Goal: Check status: Check status

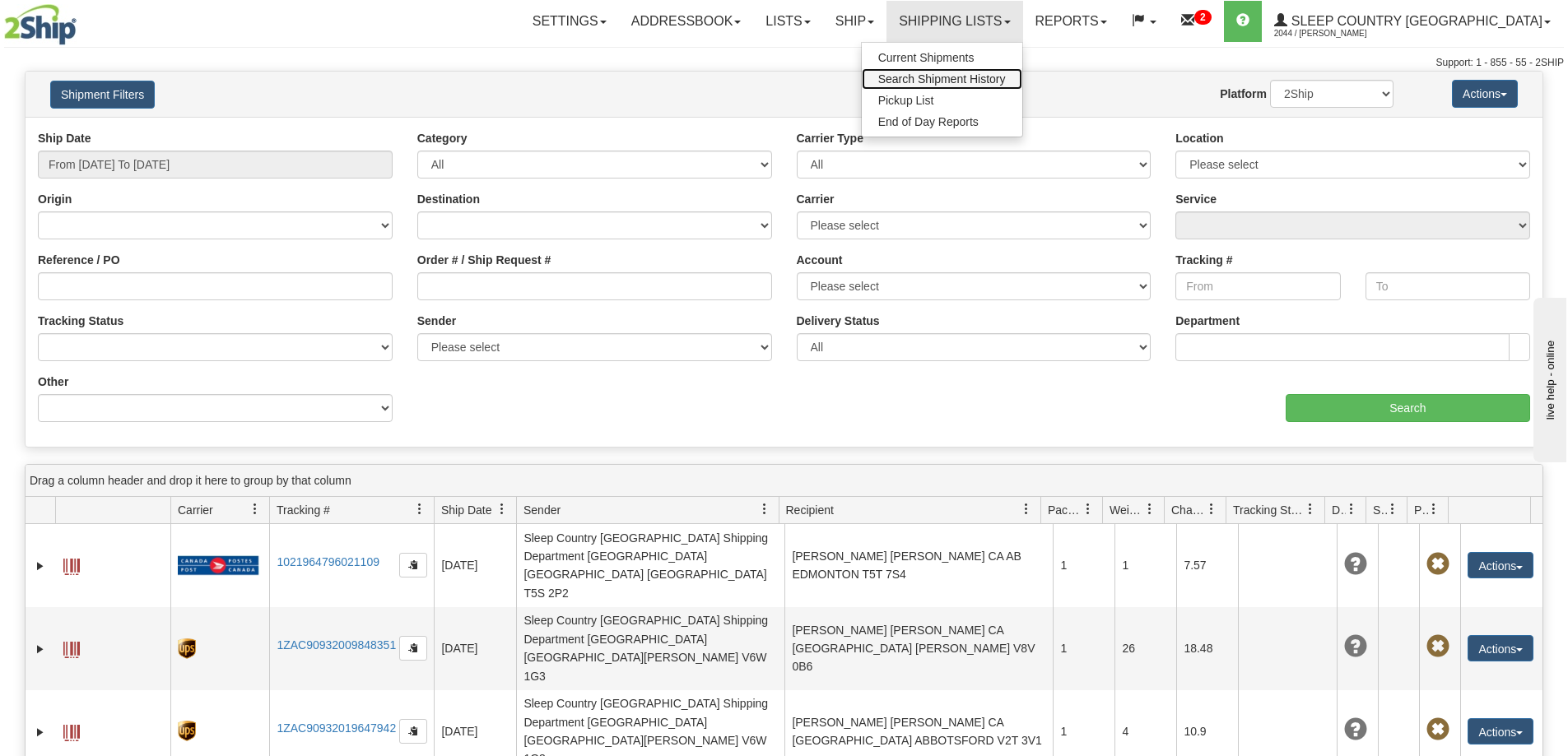
click at [1006, 82] on span "Search Shipment History" at bounding box center [941, 79] width 128 height 13
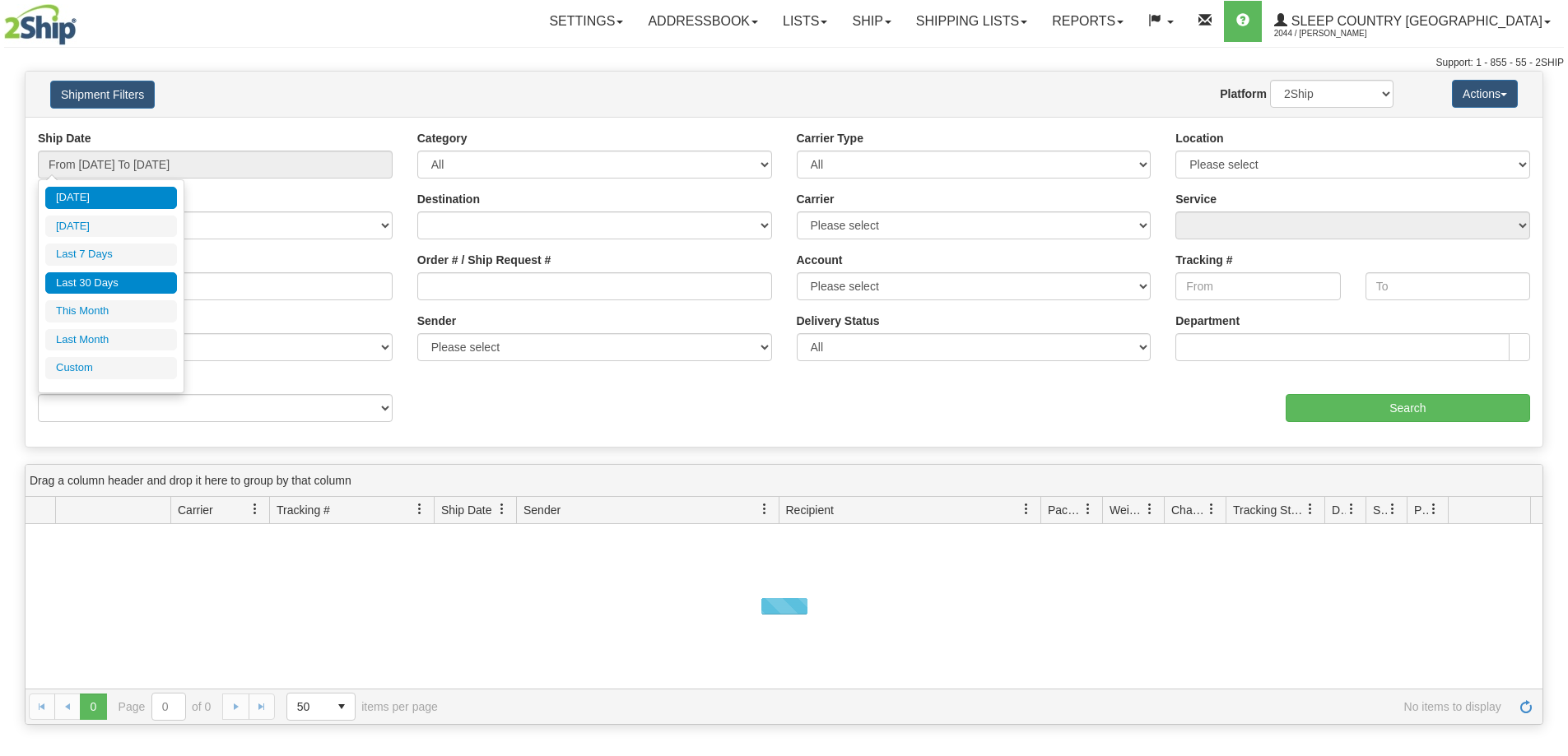
click at [101, 289] on li "Last 30 Days" at bounding box center [111, 283] width 131 height 22
type input "From [DATE] To [DATE]"
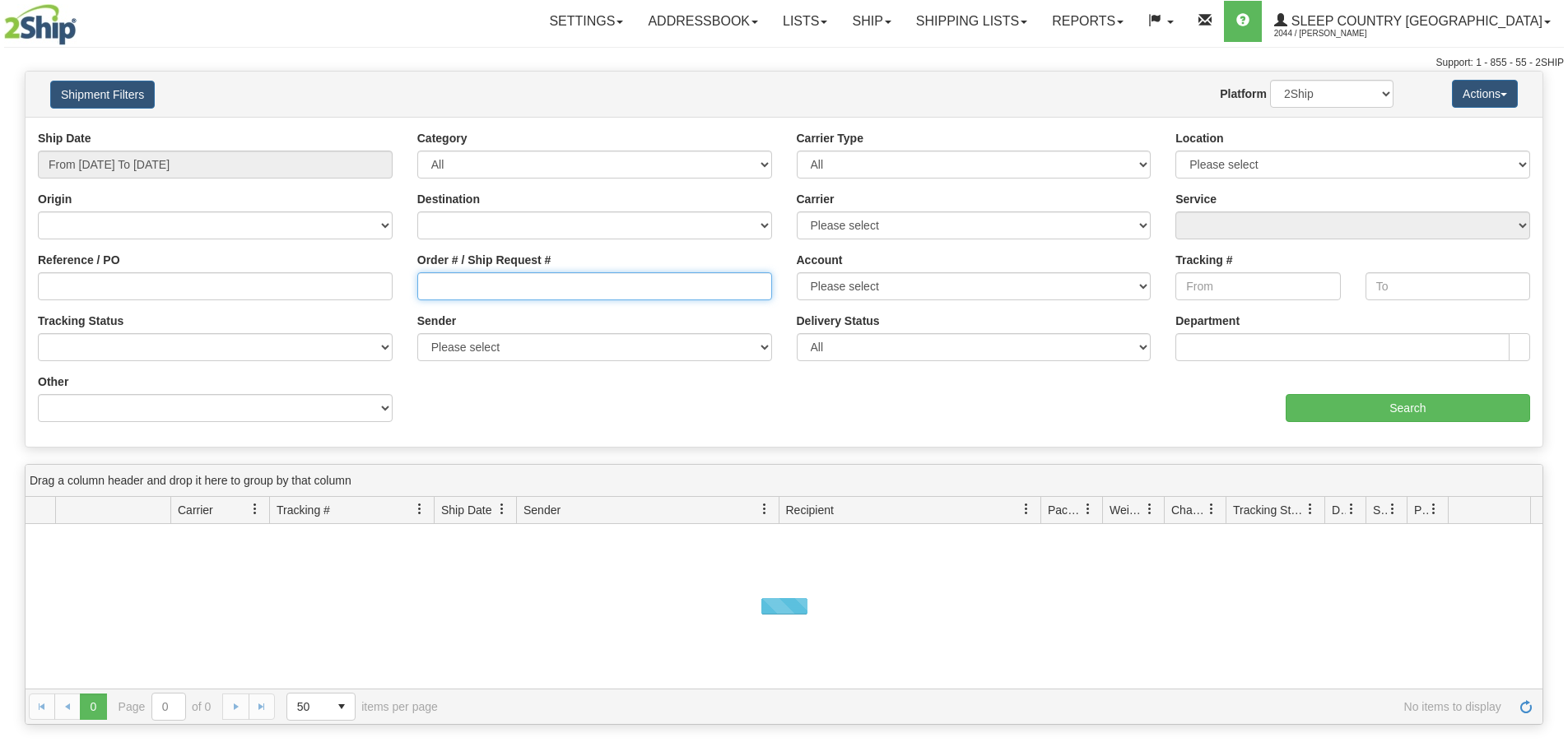
click at [448, 286] on input "Order # / Ship Request #" at bounding box center [594, 286] width 355 height 28
paste input "9000H837046"
type input "9000H837046"
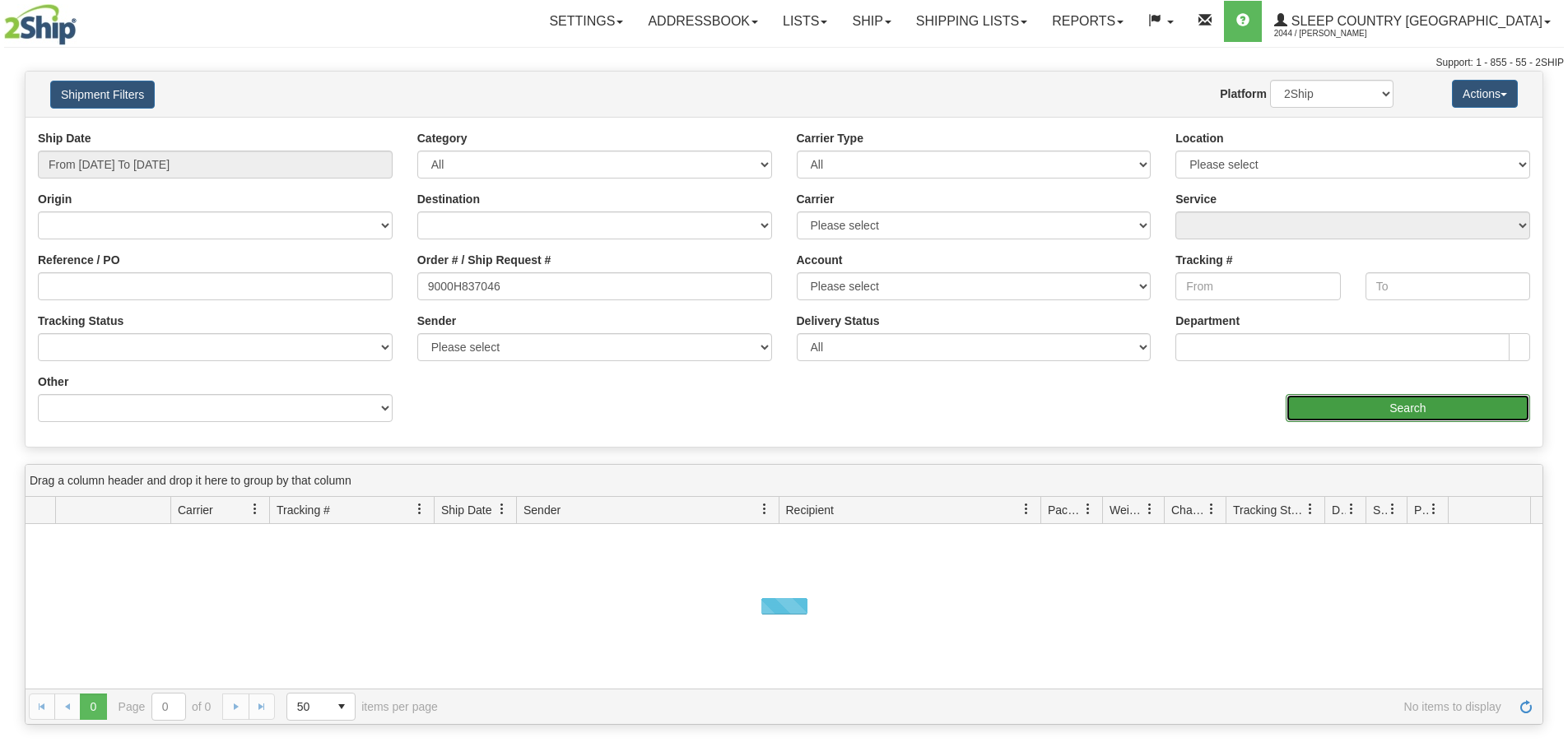
click at [1387, 399] on input "Search" at bounding box center [1407, 407] width 244 height 28
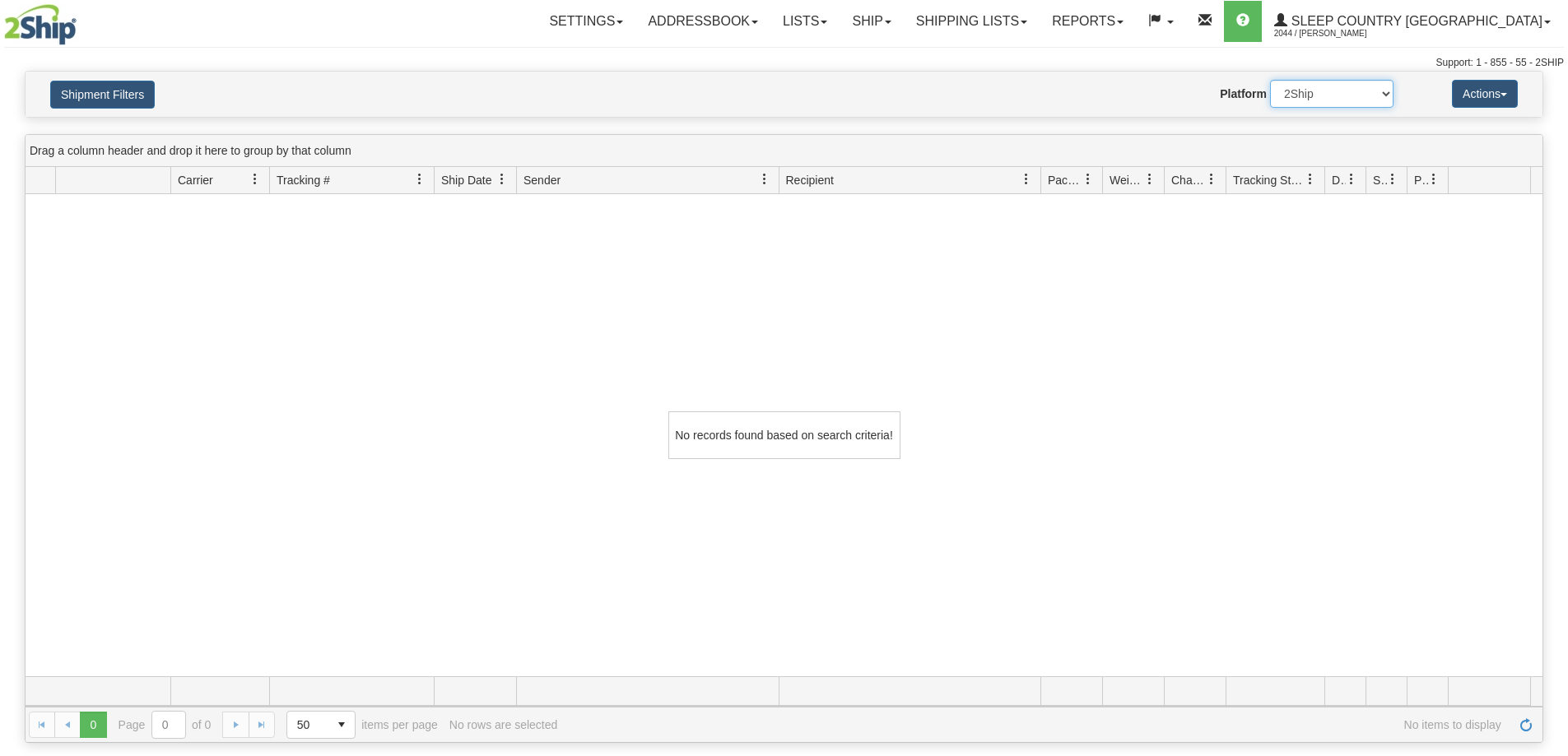
drag, startPoint x: 1349, startPoint y: 90, endPoint x: 1345, endPoint y: 105, distance: 15.5
click at [1349, 90] on select "2Ship Imported" at bounding box center [1332, 93] width 123 height 28
select select "1"
click at [1270, 80] on select "2Ship Imported" at bounding box center [1332, 93] width 123 height 28
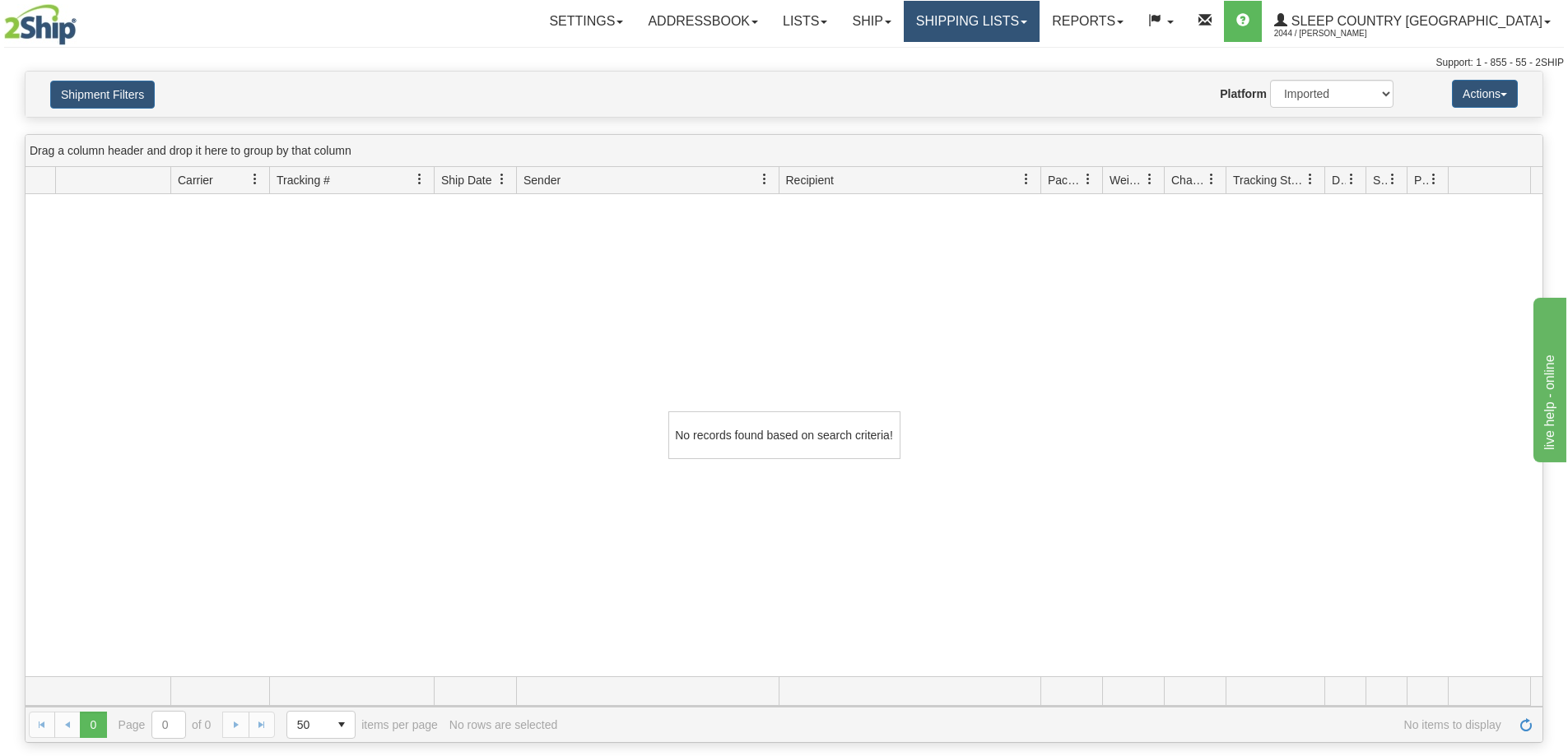
click at [1022, 29] on link "Shipping lists" at bounding box center [972, 21] width 136 height 41
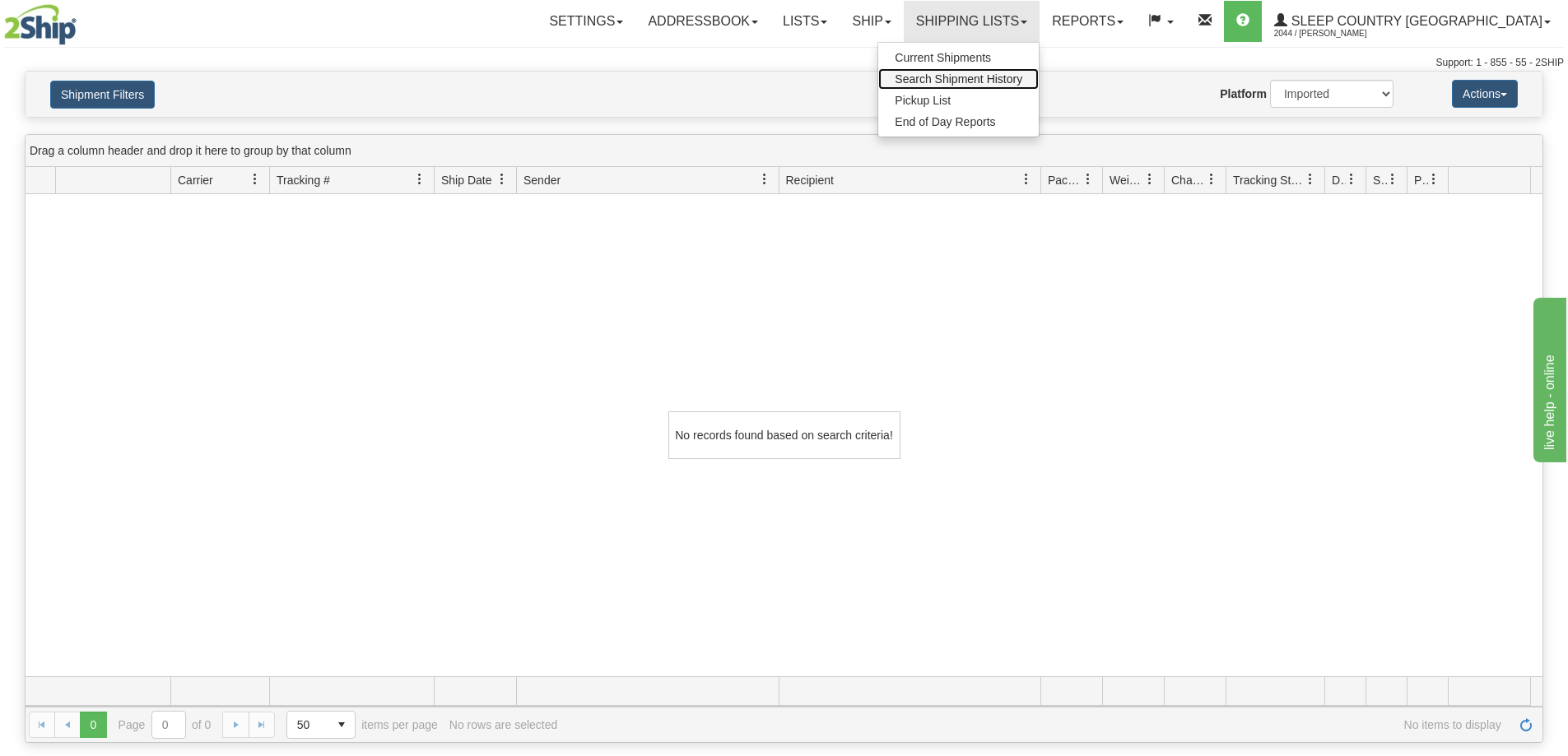
click at [1016, 76] on span "Search Shipment History" at bounding box center [958, 79] width 128 height 13
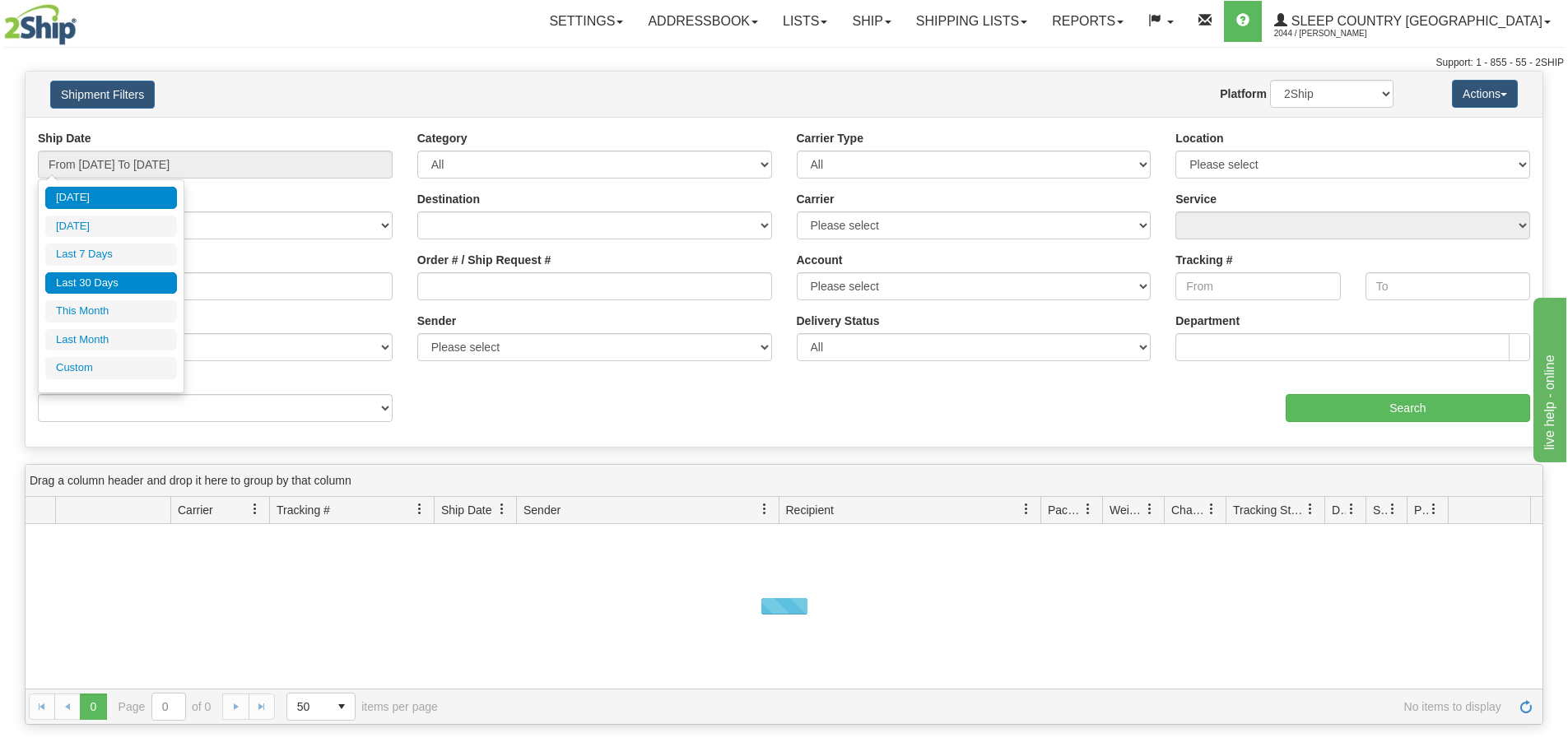
click at [80, 275] on li "Last 30 Days" at bounding box center [111, 283] width 131 height 22
type input "From [DATE] To [DATE]"
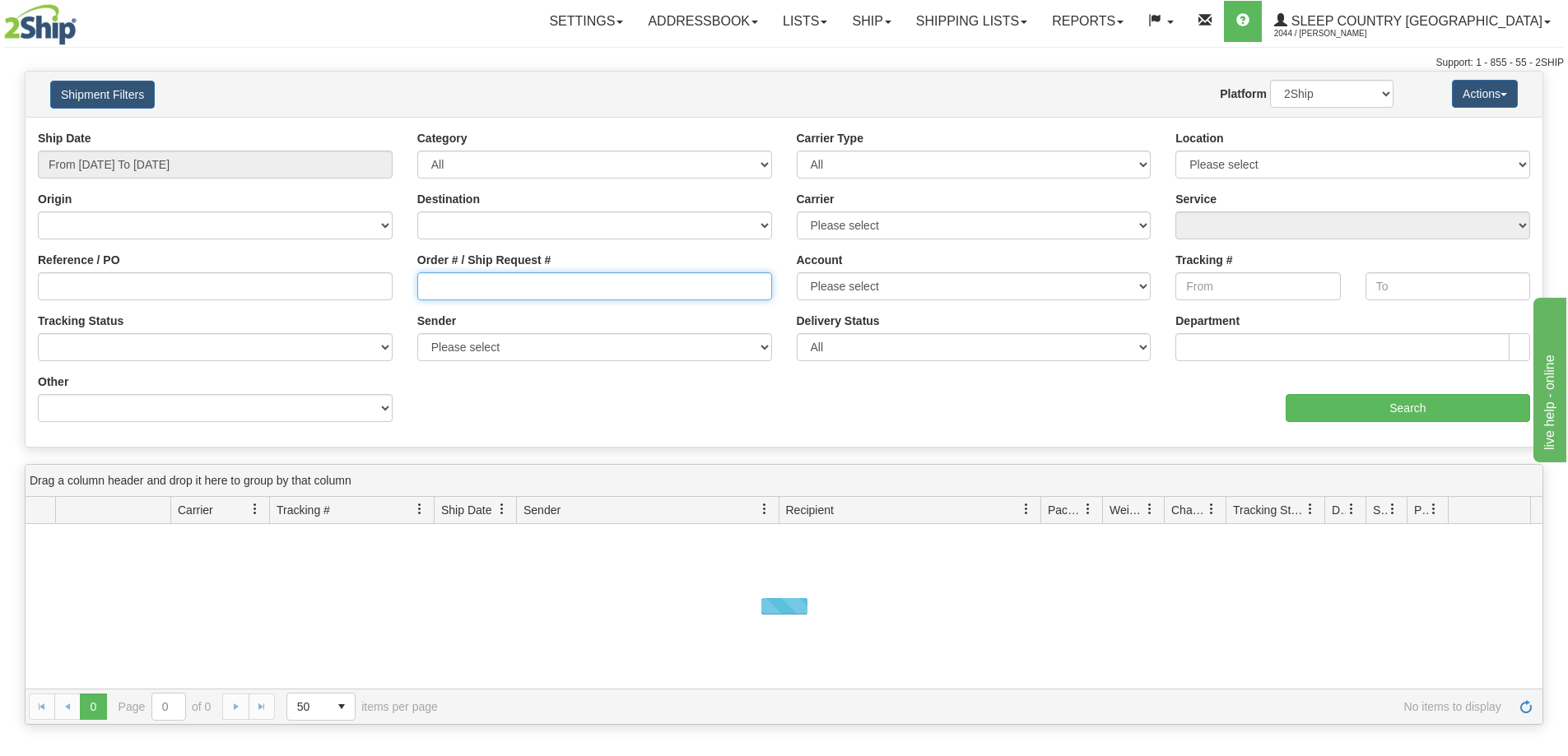
click at [458, 297] on input "Order # / Ship Request #" at bounding box center [594, 286] width 355 height 28
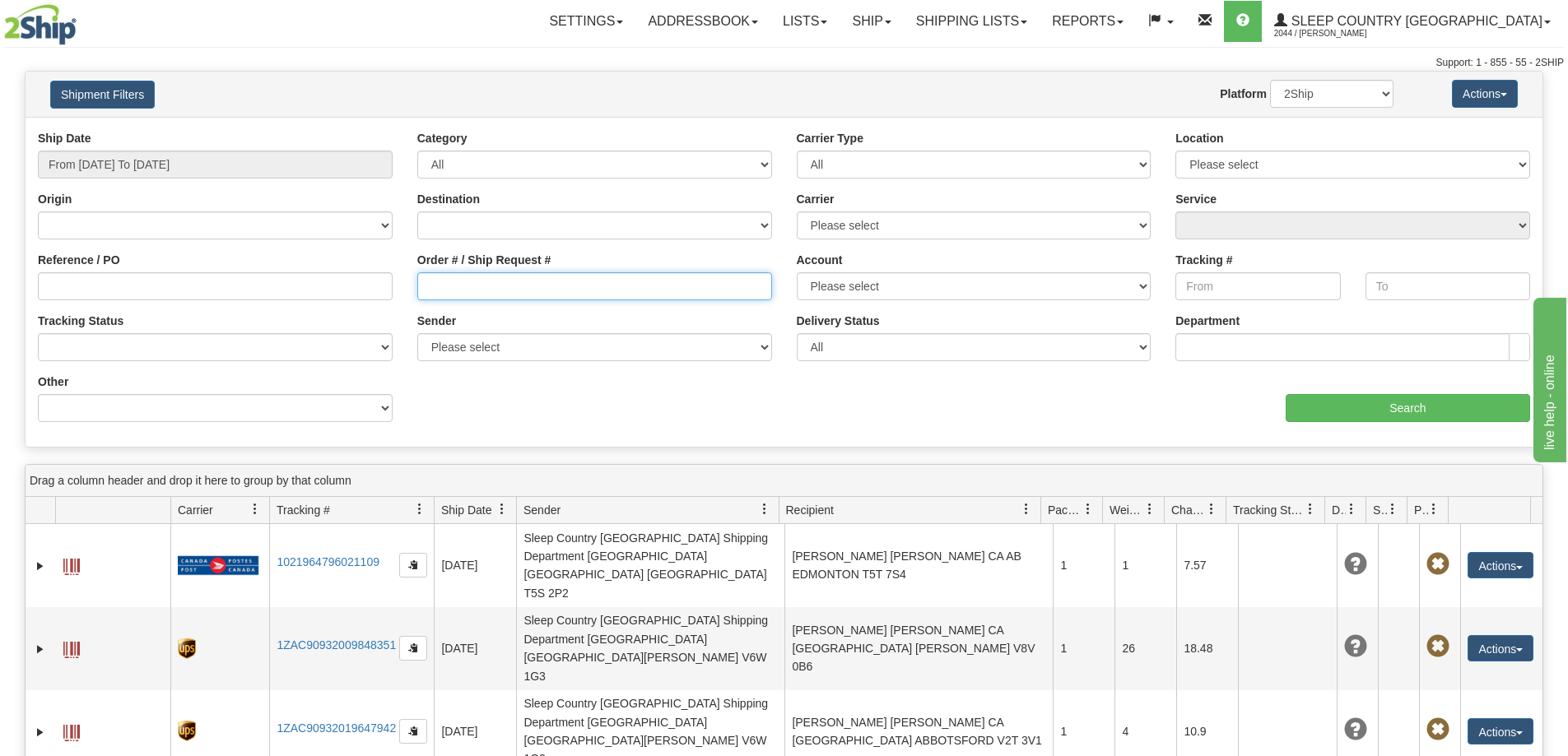
paste input "9000H837046"
type input "9000H837046"
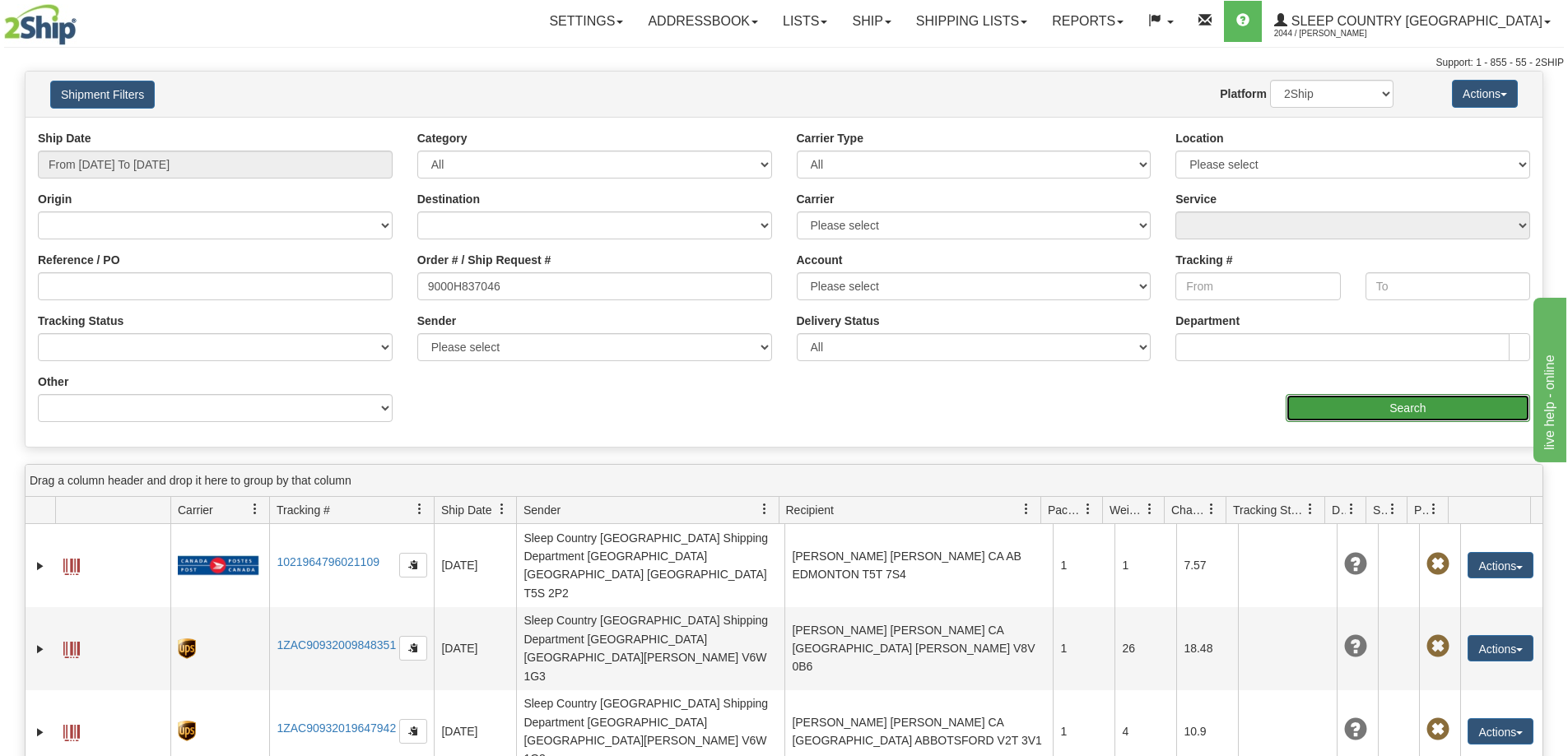
click at [1356, 399] on input "Search" at bounding box center [1407, 407] width 244 height 28
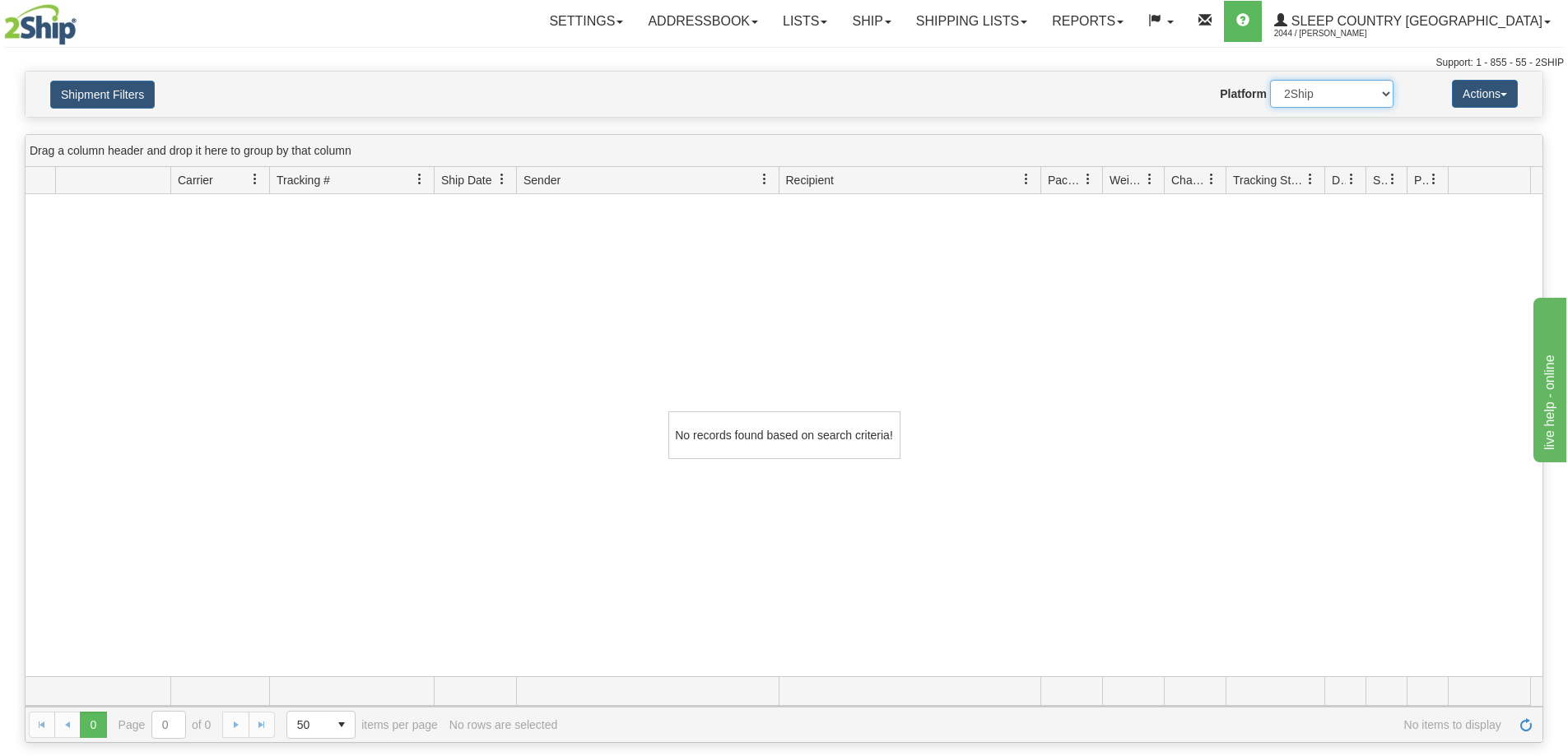
drag, startPoint x: 1321, startPoint y: 96, endPoint x: 1319, endPoint y: 105, distance: 9.2
click at [1321, 96] on select "2Ship Imported" at bounding box center [1332, 93] width 123 height 28
select select "1"
click at [1270, 80] on select "2Ship Imported" at bounding box center [1332, 93] width 123 height 28
click at [1015, 26] on link "Shipping lists" at bounding box center [972, 21] width 136 height 41
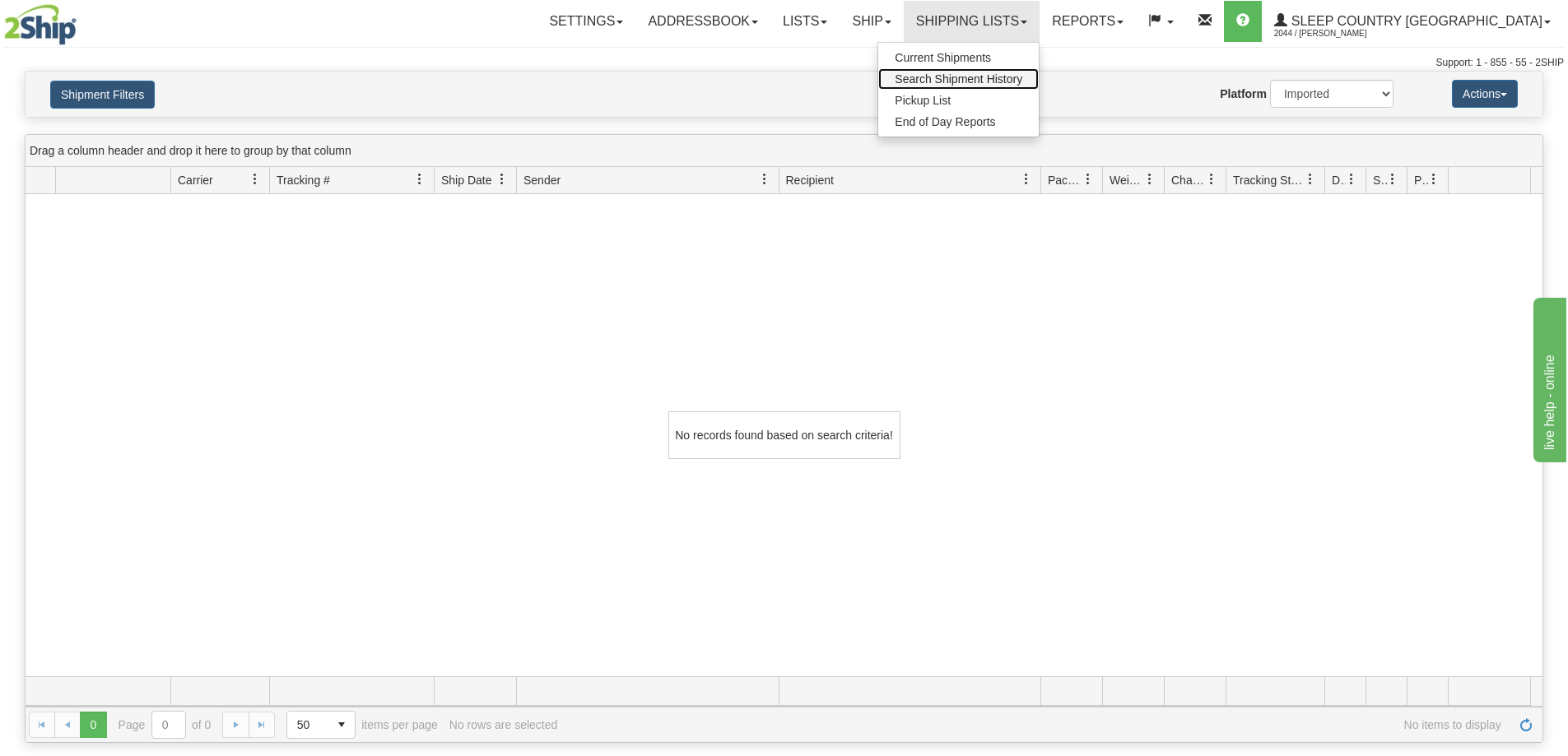
click at [1015, 82] on span "Search Shipment History" at bounding box center [958, 79] width 128 height 13
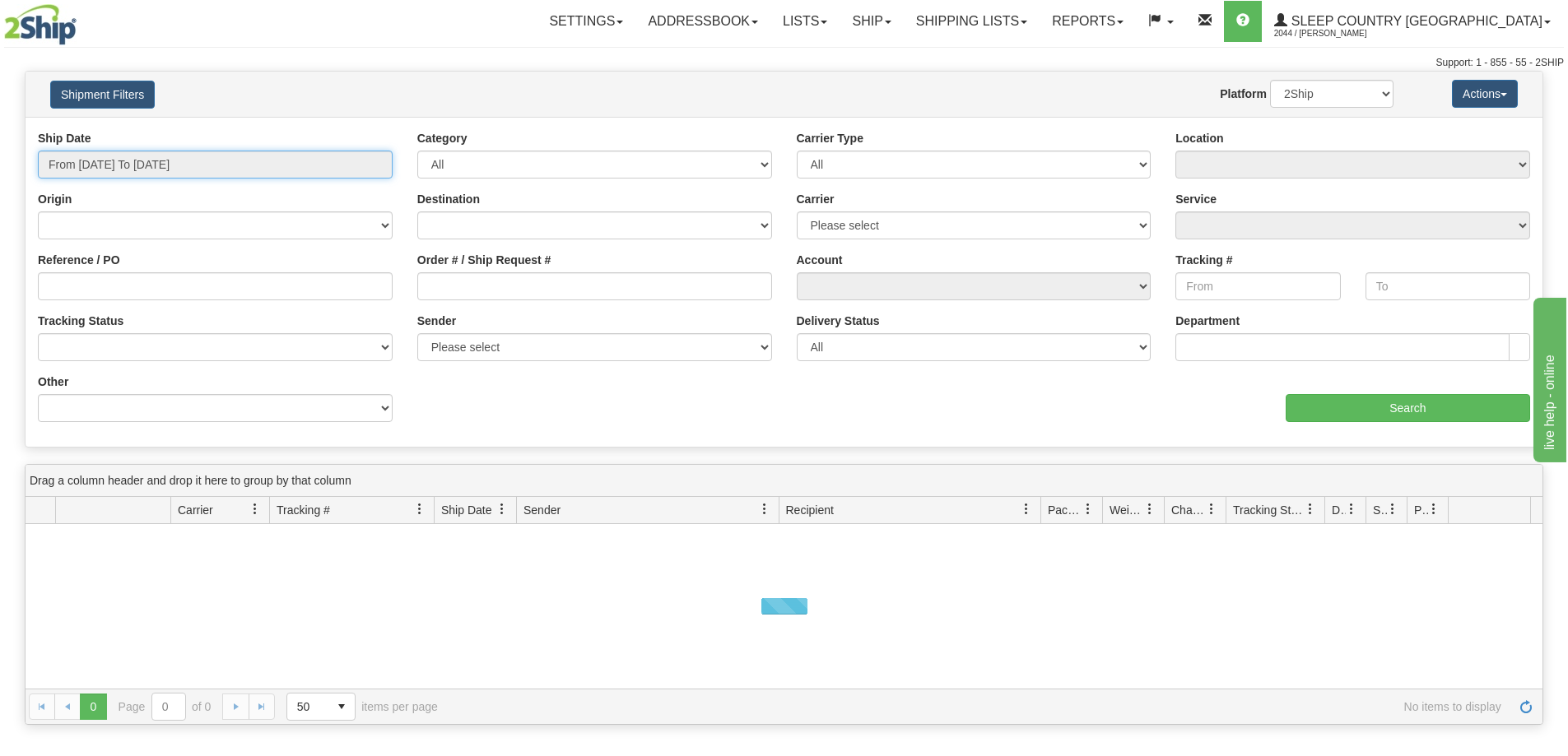
click at [87, 170] on input "From [DATE] To [DATE]" at bounding box center [215, 164] width 355 height 28
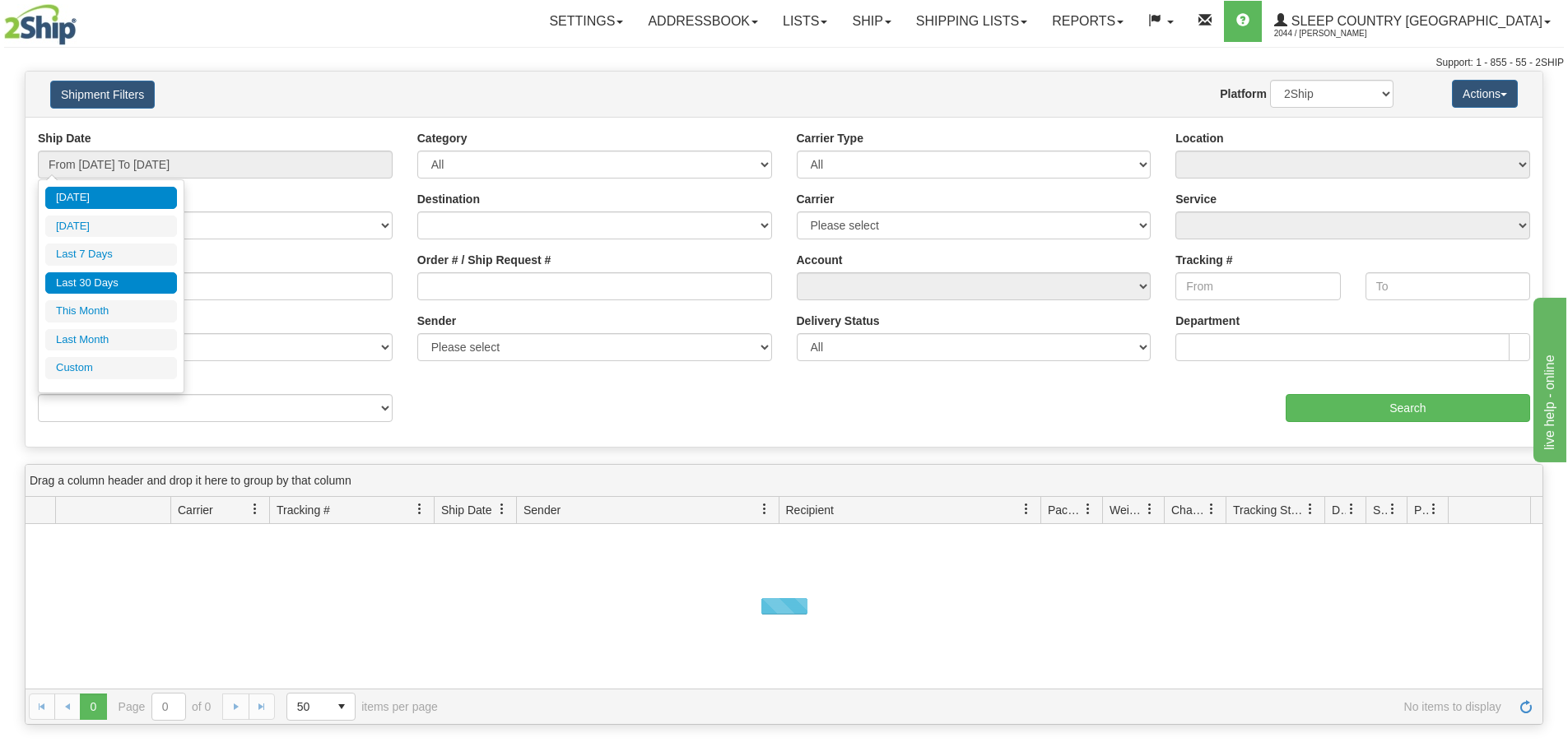
click at [76, 283] on li "Last 30 Days" at bounding box center [111, 283] width 131 height 22
type input "From [DATE] To [DATE]"
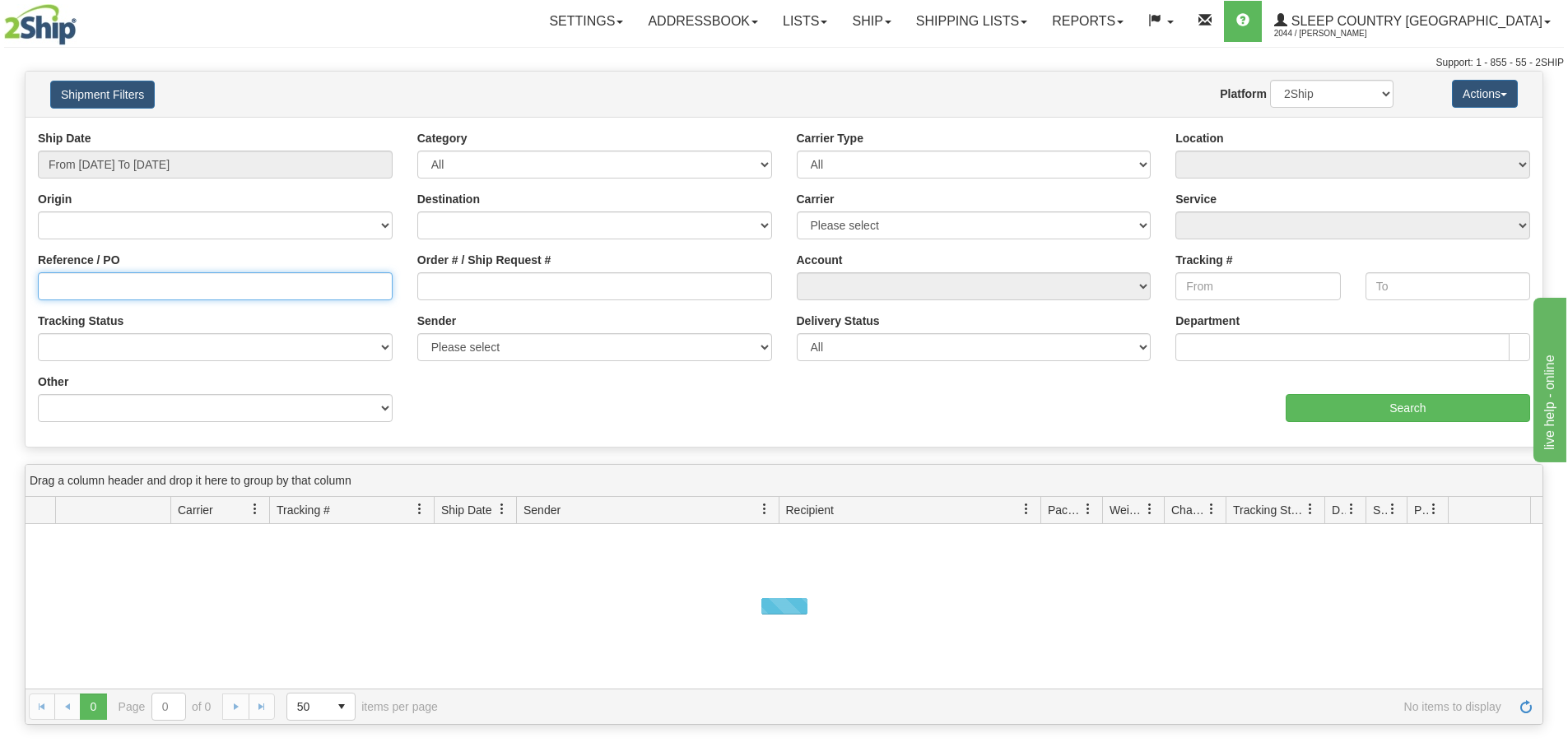
click at [72, 280] on input "Reference / PO" at bounding box center [215, 286] width 355 height 28
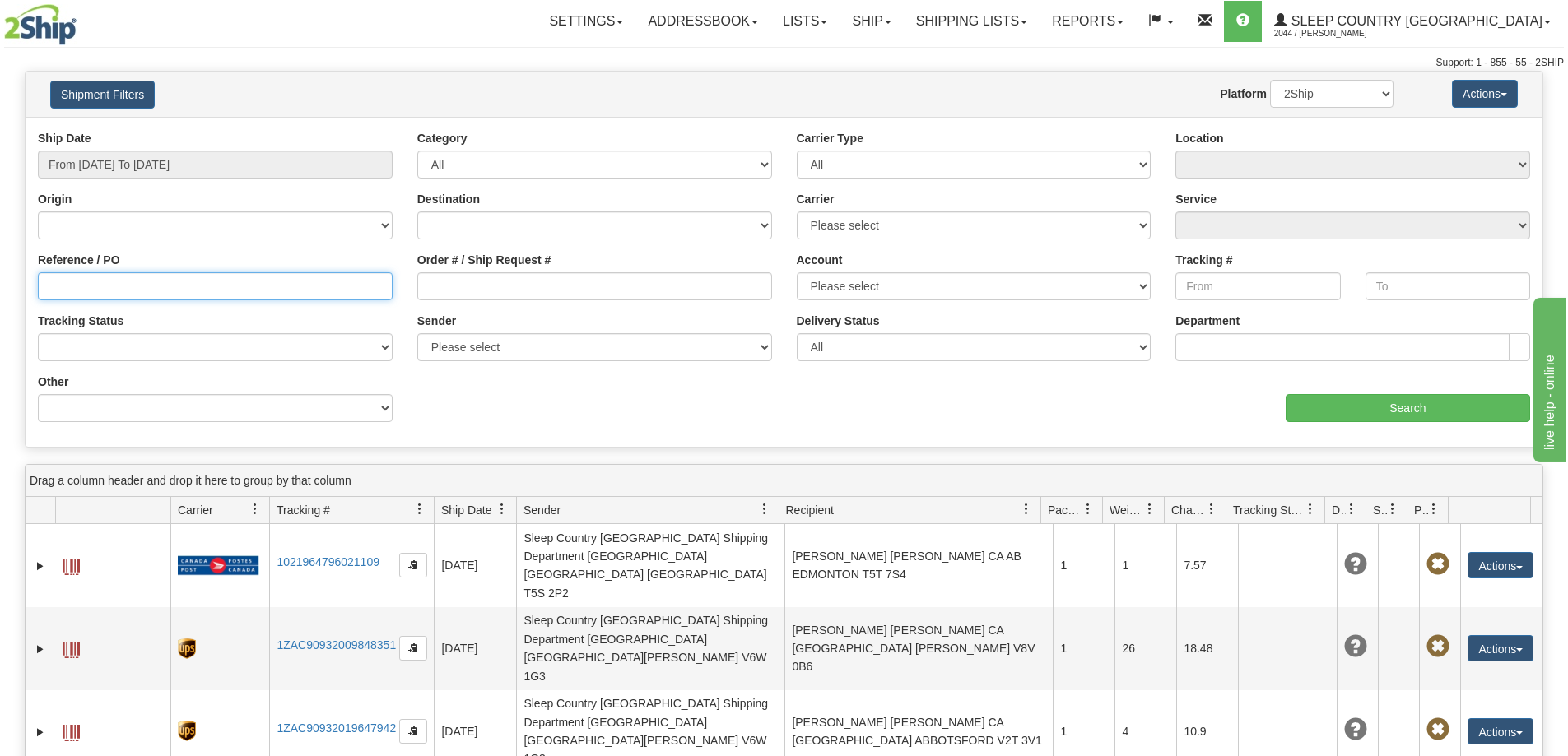
paste input "9000H837046"
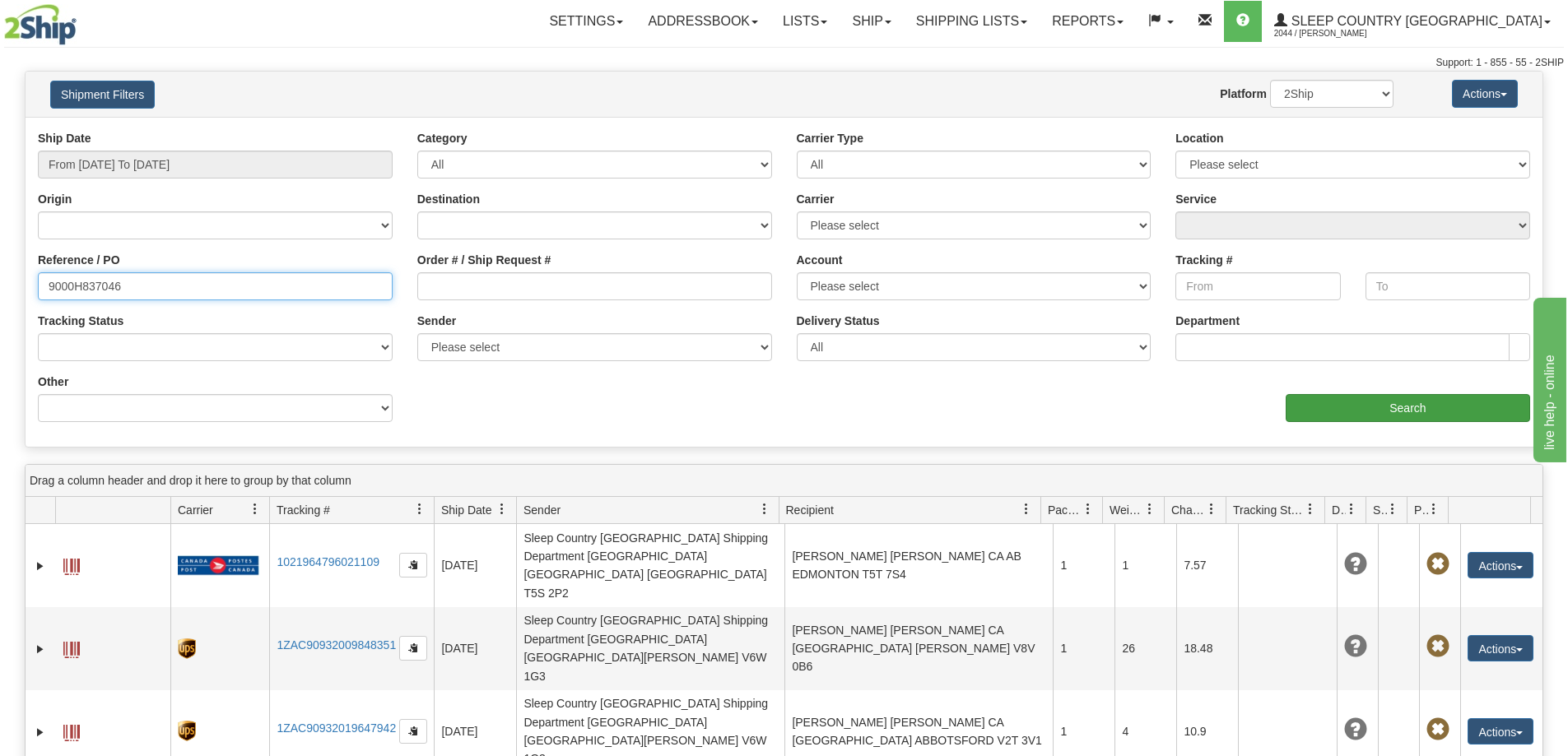
type input "9000H837046"
click at [1392, 409] on input "Search" at bounding box center [1407, 407] width 244 height 28
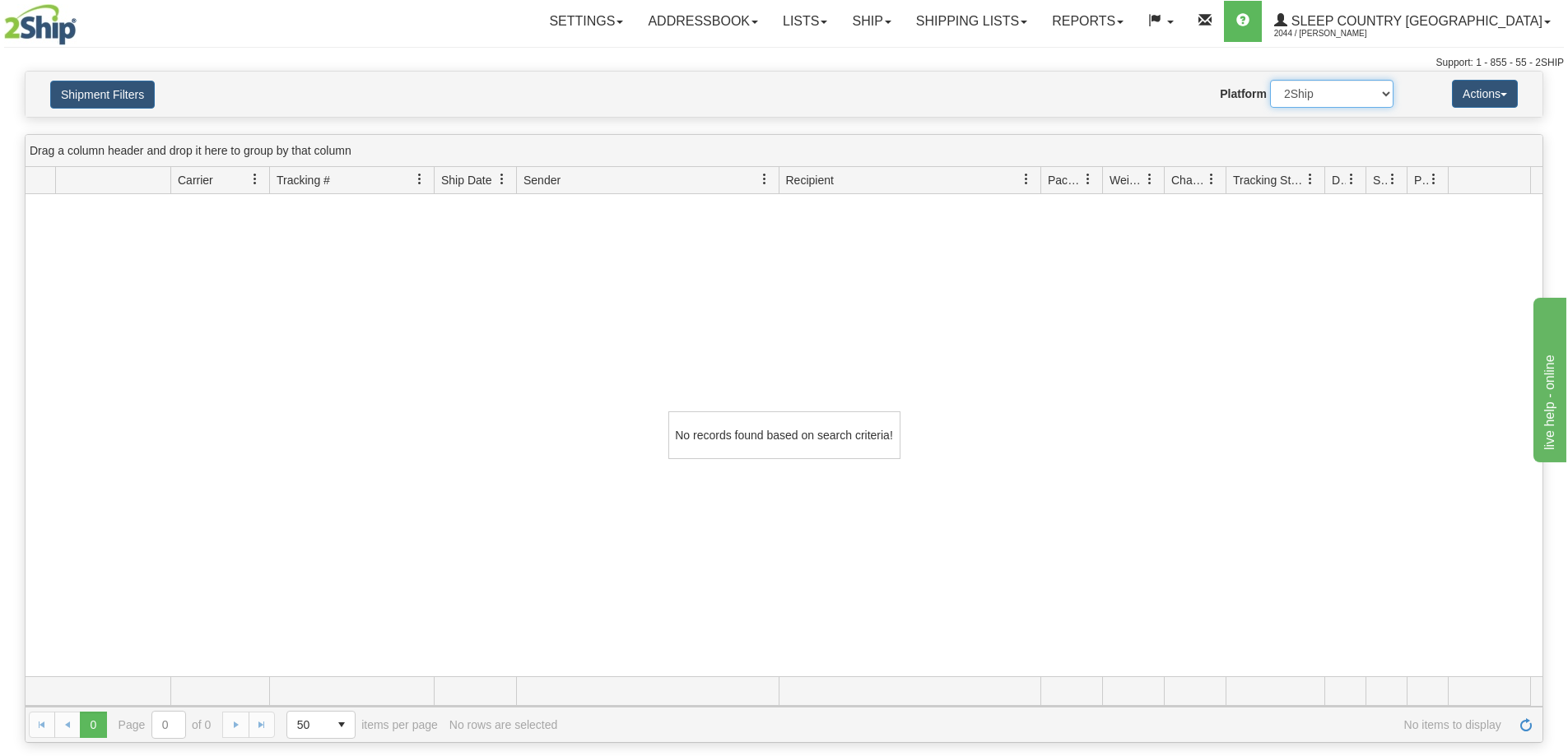
click at [1321, 102] on select "2Ship Imported" at bounding box center [1332, 93] width 123 height 28
select select "1"
click at [1270, 80] on select "2Ship Imported" at bounding box center [1332, 93] width 123 height 28
